Goal: Information Seeking & Learning: Learn about a topic

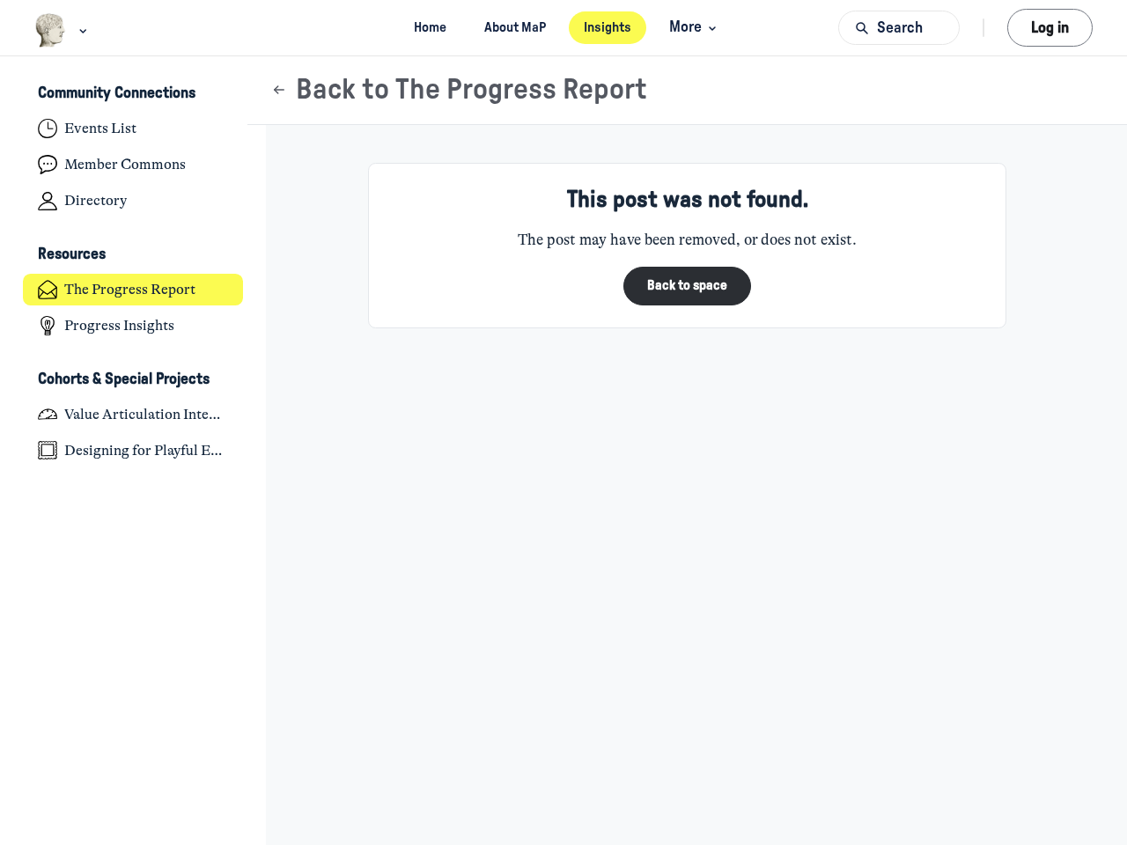
scroll to position [5780, 3461]
